Goal: Navigation & Orientation: Find specific page/section

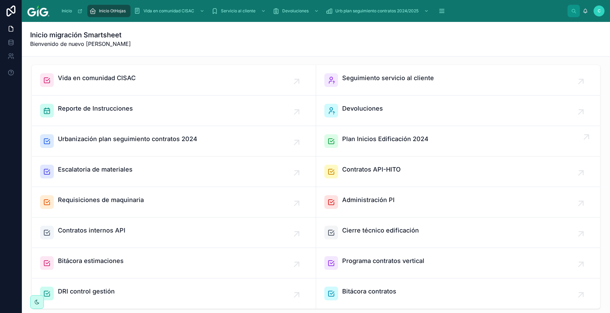
scroll to position [49, 0]
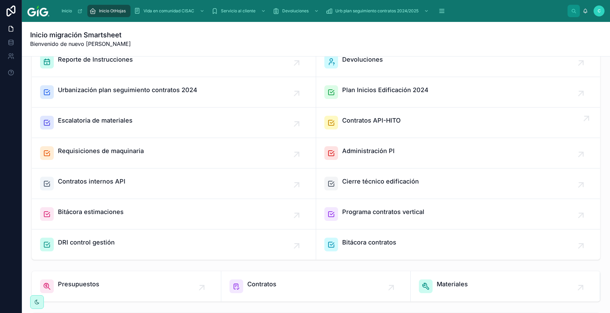
click at [371, 122] on span "Contratos API-HITO" at bounding box center [371, 121] width 59 height 10
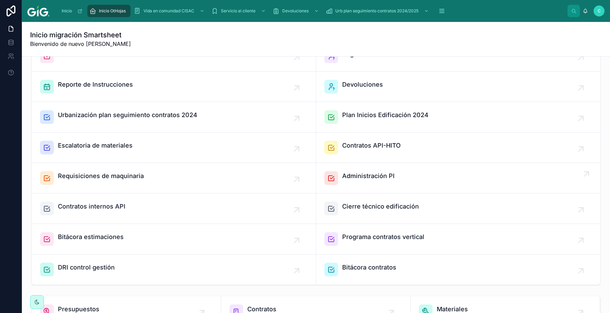
scroll to position [27, 0]
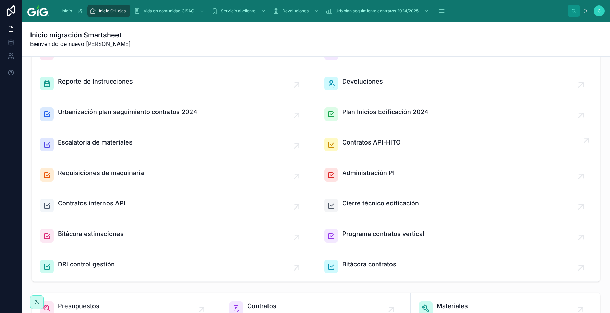
click at [361, 142] on span "Contratos API-HITO" at bounding box center [371, 143] width 59 height 10
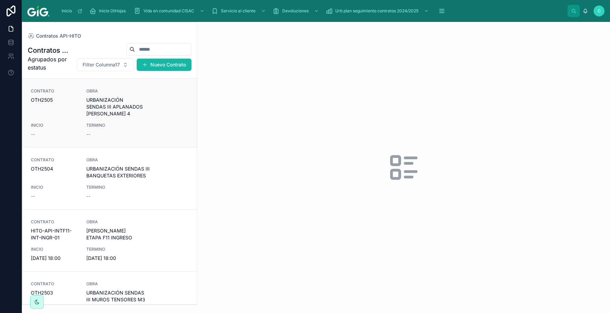
click at [106, 101] on span "URBANIZACIÓN SENDAS III APLANADOS [PERSON_NAME] 4" at bounding box center [123, 107] width 75 height 21
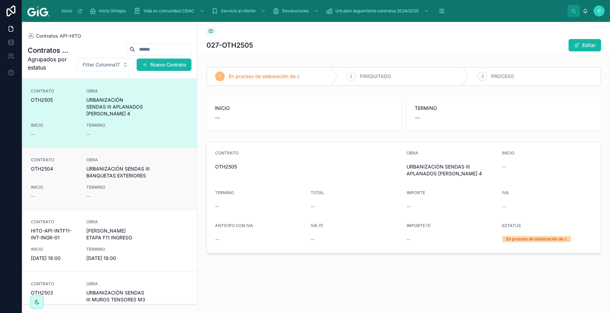
click at [113, 165] on span "URBANIZACIÓN SENDAS III BANQUETAS EXTERIORES" at bounding box center [123, 172] width 75 height 14
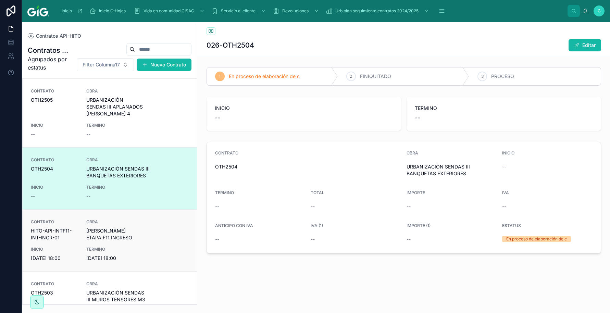
click at [100, 231] on span "[PERSON_NAME] ETAPA F11 INGRESO" at bounding box center [123, 234] width 75 height 14
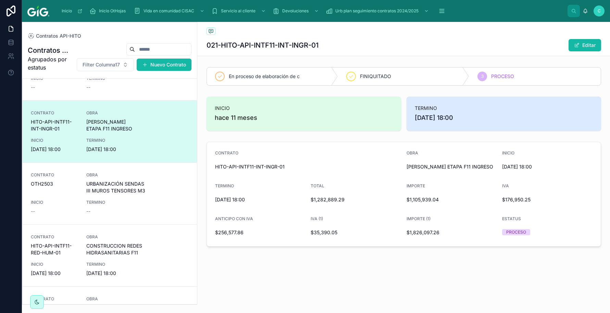
scroll to position [123, 0]
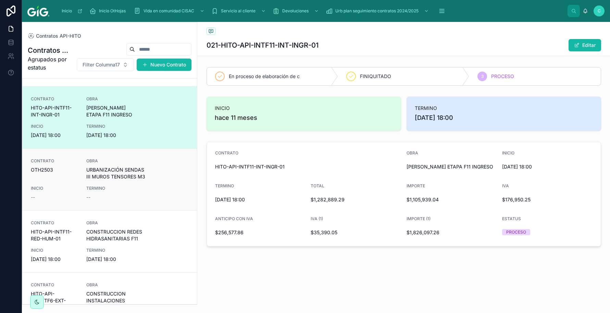
click at [115, 169] on span "URBANIZACIÓN SENDAS III MUROS TENSORES M3" at bounding box center [123, 174] width 75 height 14
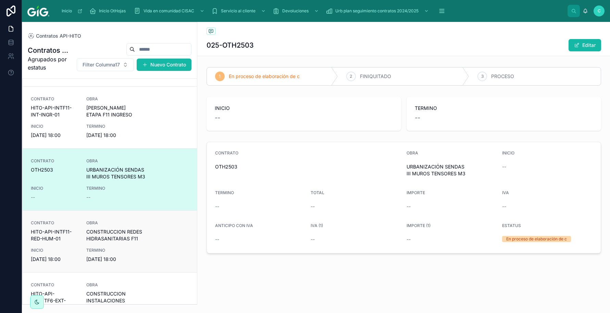
click at [114, 234] on span "CONSTRUCCION REDES HIDRASANITARIAS F11" at bounding box center [123, 236] width 75 height 14
